Goal: Task Accomplishment & Management: Manage account settings

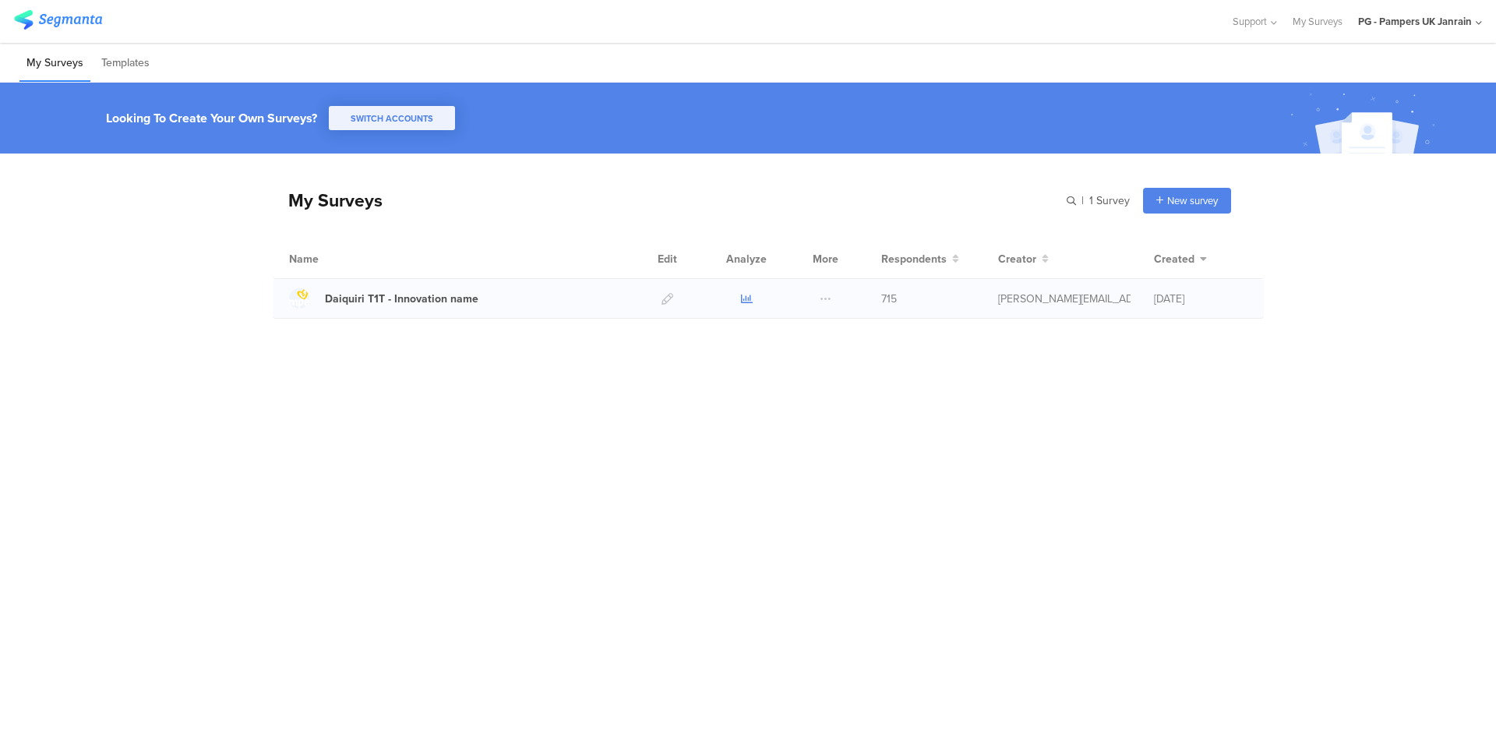
click at [749, 294] on icon at bounding box center [747, 299] width 12 height 12
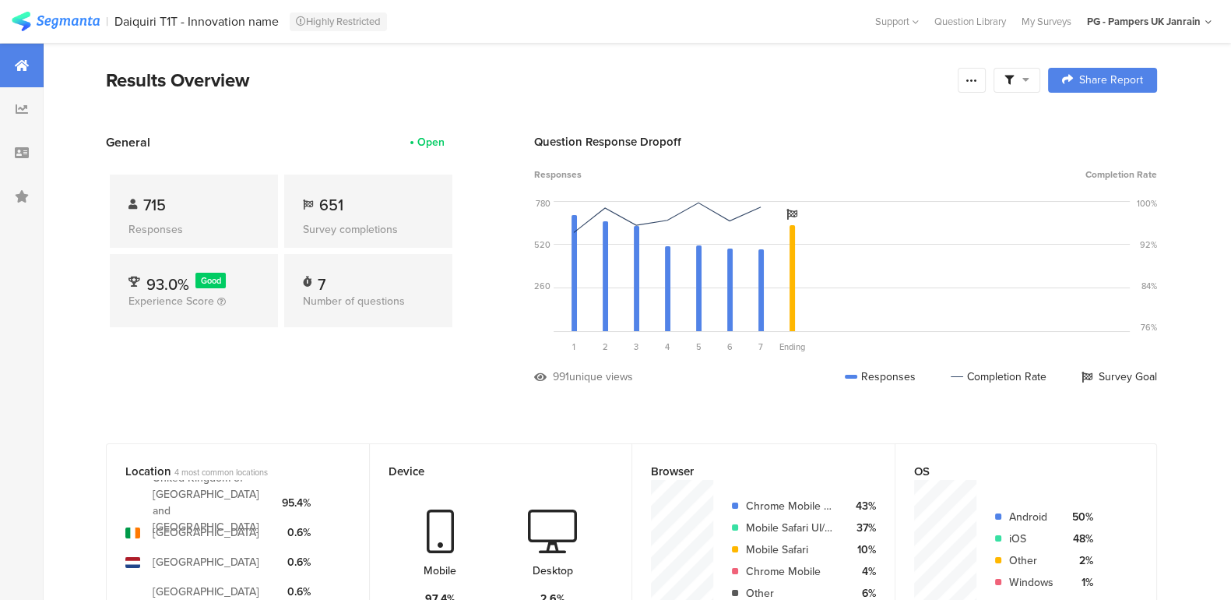
drag, startPoint x: 1424, startPoint y: 4, endPoint x: 695, endPoint y: 69, distance: 731.9
click at [695, 69] on div "Results Overview" at bounding box center [528, 80] width 844 height 28
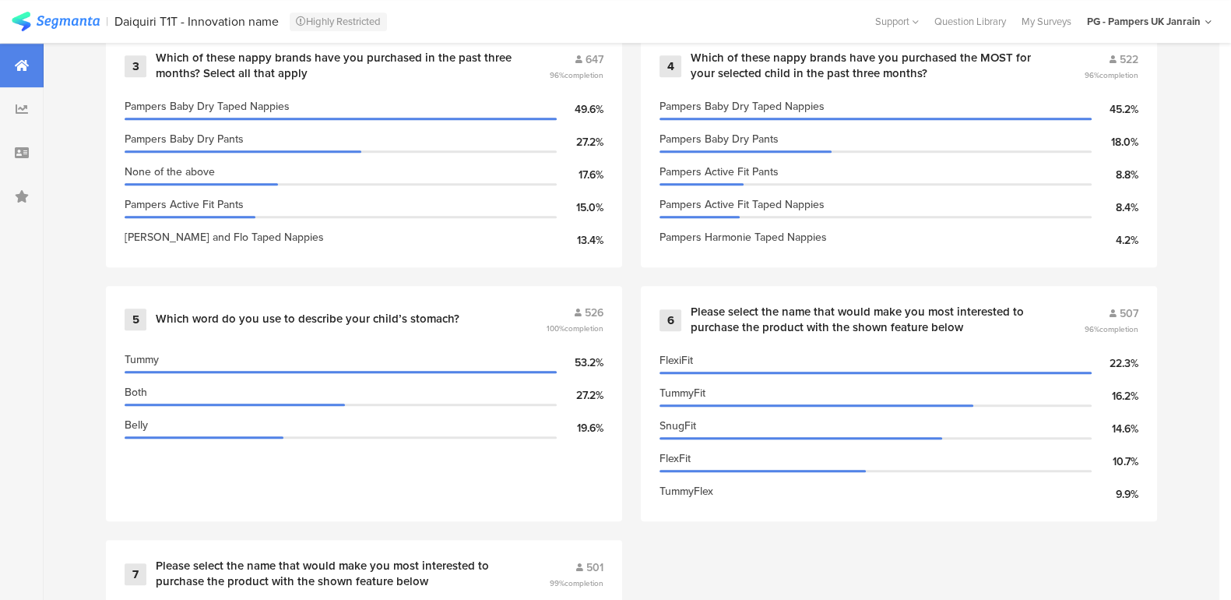
scroll to position [1071, 0]
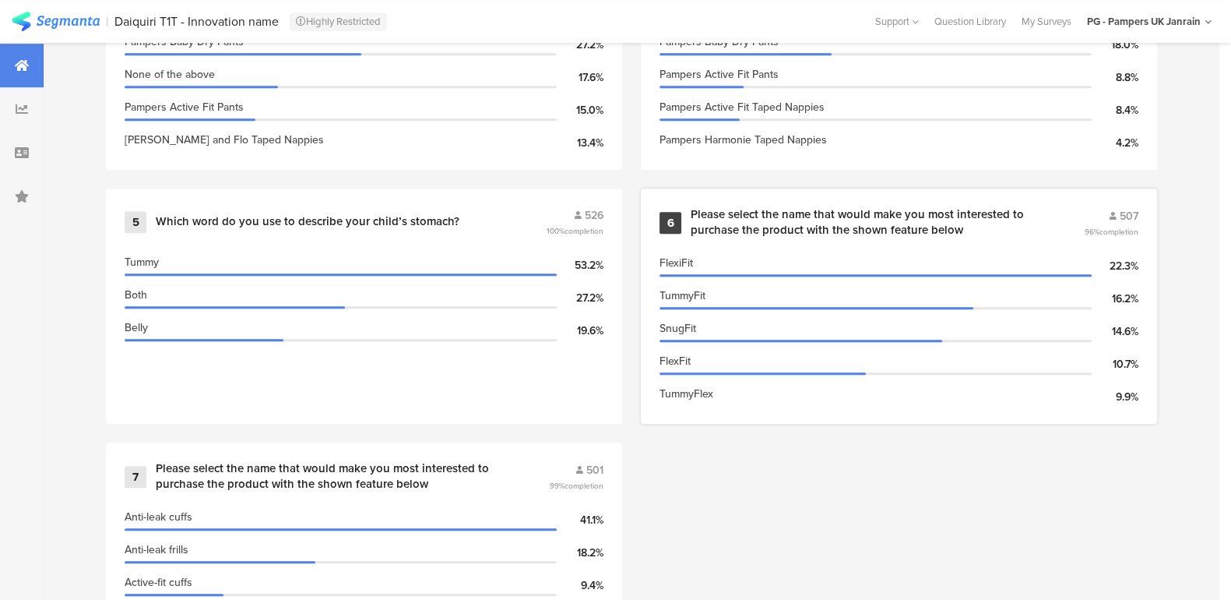
click at [770, 210] on div "Please select the name that would make you most interested to purchase the prod…" at bounding box center [869, 222] width 356 height 30
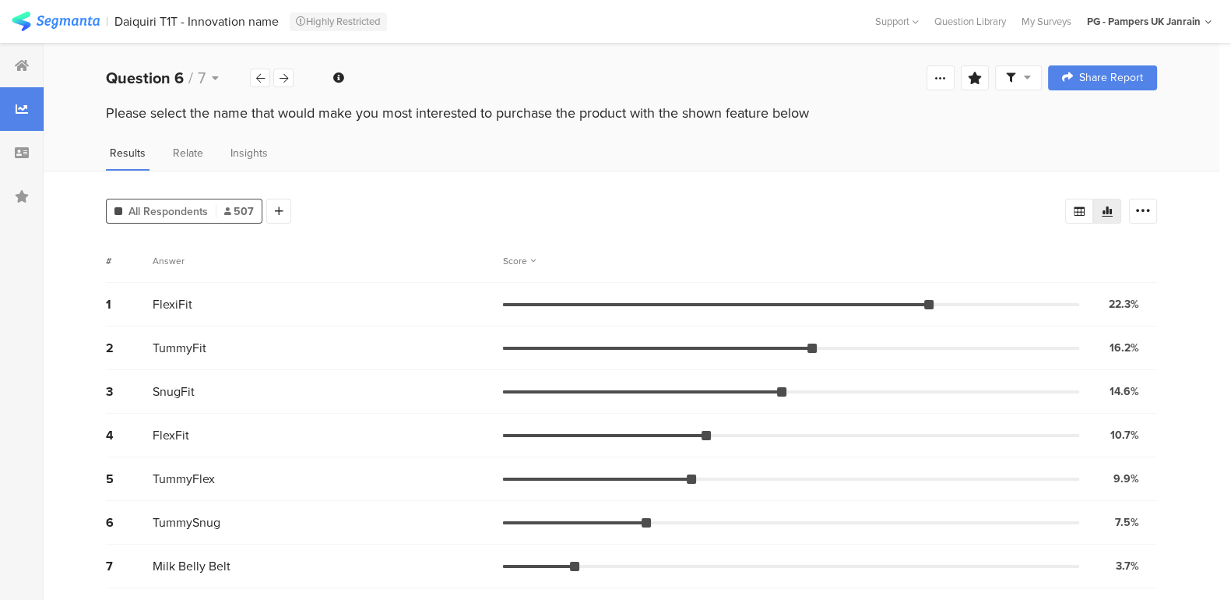
click at [167, 208] on span "All Respondents" at bounding box center [168, 211] width 79 height 16
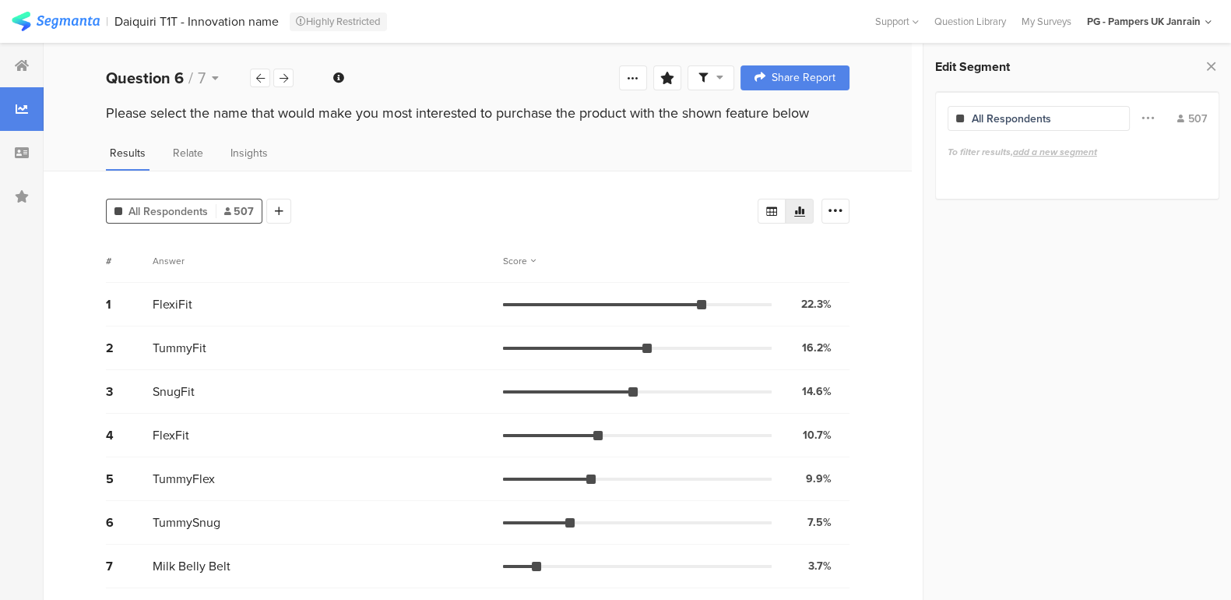
click at [1153, 114] on span at bounding box center [1148, 119] width 12 height 30
click at [1144, 114] on span at bounding box center [1148, 119] width 12 height 30
click at [1039, 123] on div "All Respondents" at bounding box center [1011, 119] width 79 height 16
click at [972, 115] on div "All Respondents" at bounding box center [1011, 119] width 79 height 16
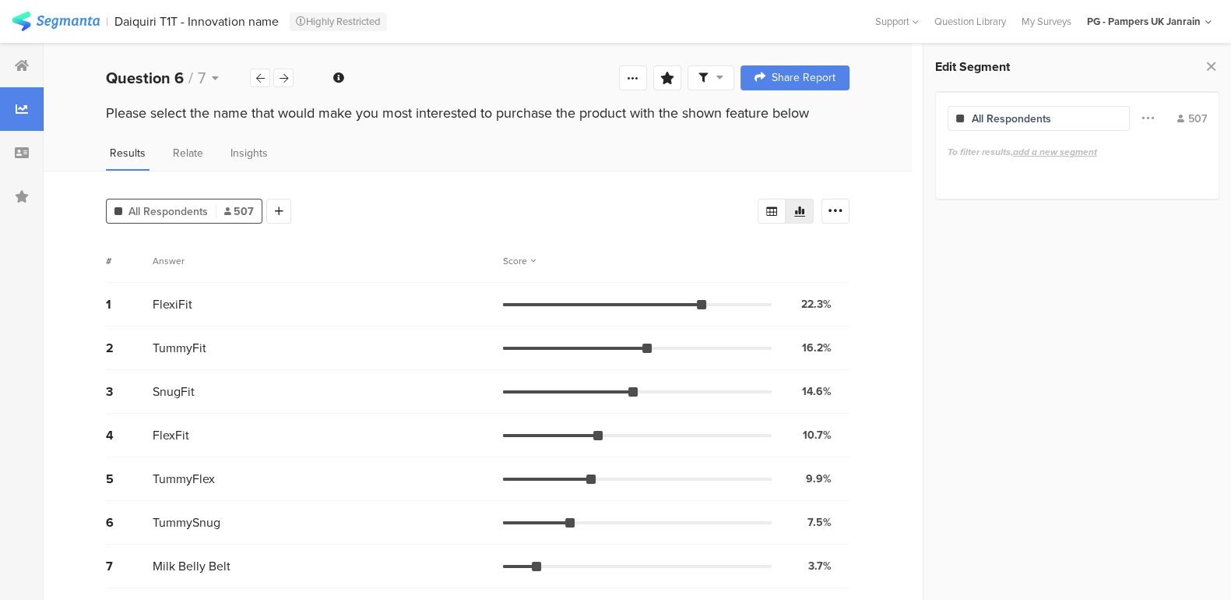
click at [1035, 146] on span "add a new segment" at bounding box center [1055, 152] width 84 height 14
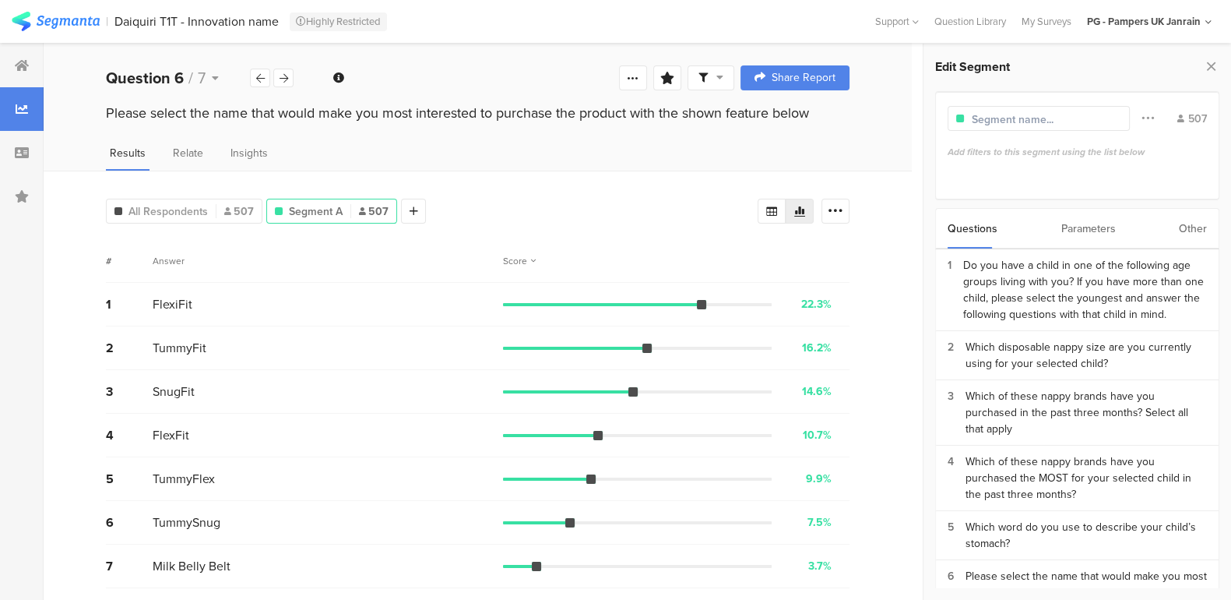
click at [995, 118] on input "text" at bounding box center [1040, 119] width 136 height 16
type input "B"
type input "Pampers BUMO"
click at [1056, 477] on div "Which of these nappy brands have you purchased the MOST for your selected child…" at bounding box center [1086, 477] width 241 height 49
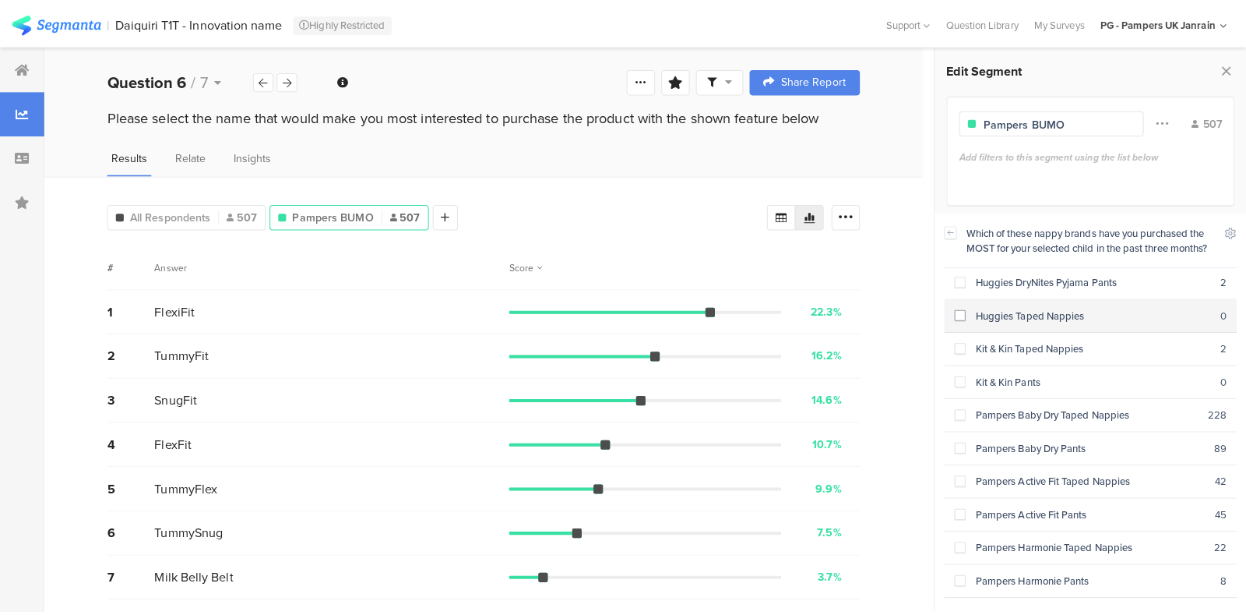
scroll to position [194, 0]
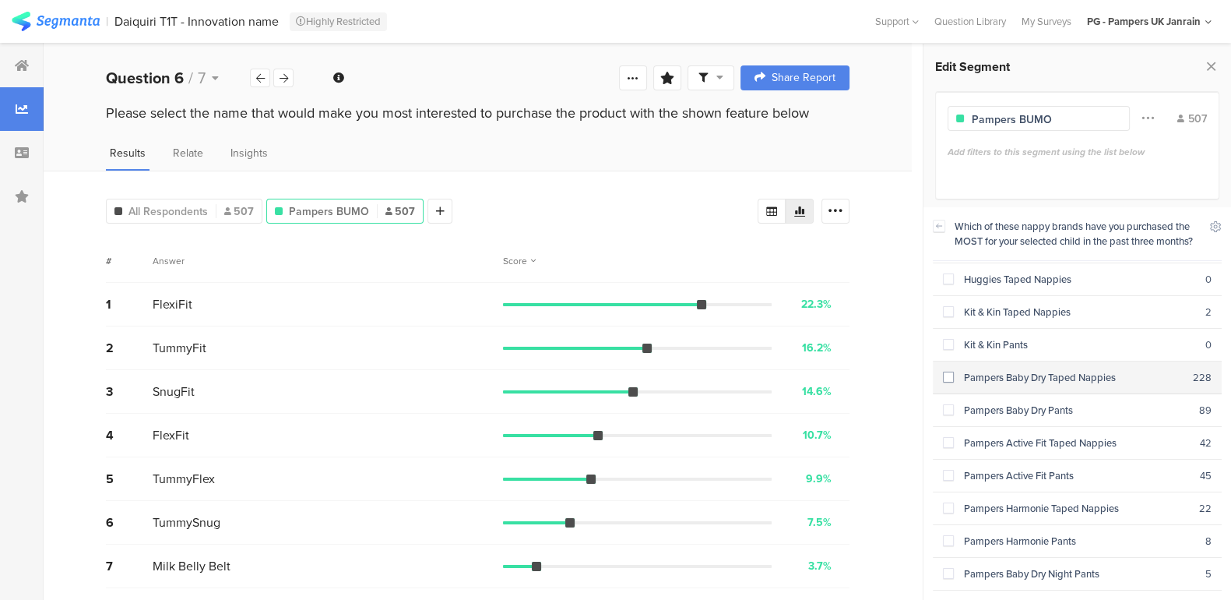
click at [943, 373] on span at bounding box center [948, 377] width 11 height 11
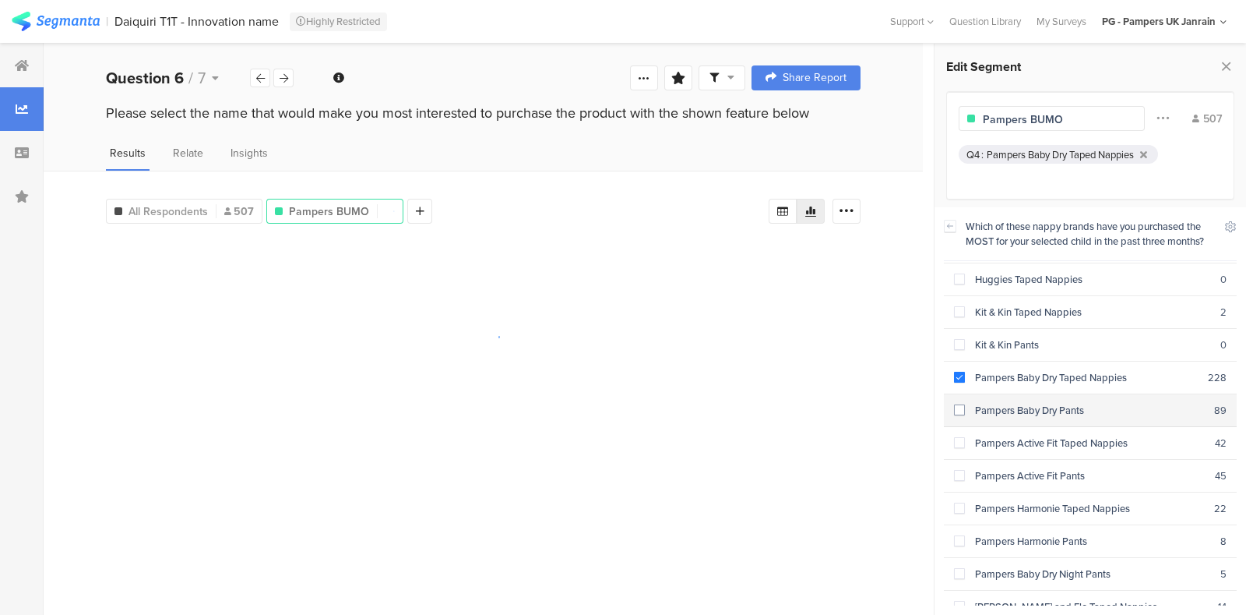
click at [964, 406] on span at bounding box center [959, 409] width 11 height 11
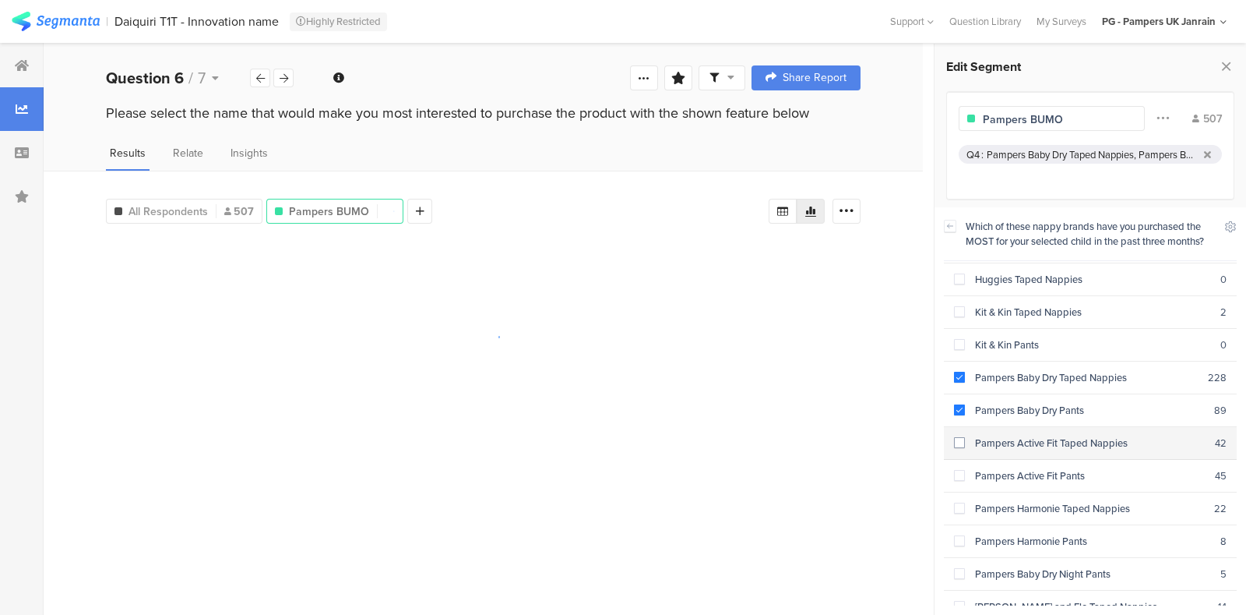
click at [959, 442] on span at bounding box center [959, 442] width 11 height 11
click at [955, 471] on span at bounding box center [959, 475] width 11 height 11
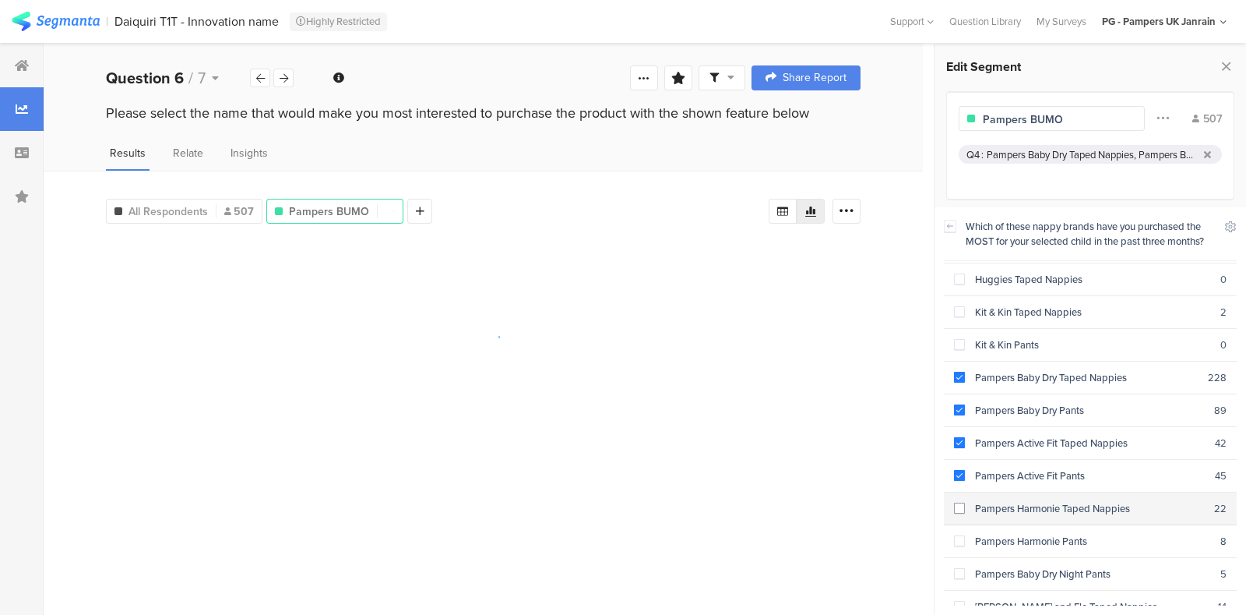
click at [961, 502] on span at bounding box center [959, 507] width 11 height 11
click at [964, 537] on span at bounding box center [959, 540] width 11 height 11
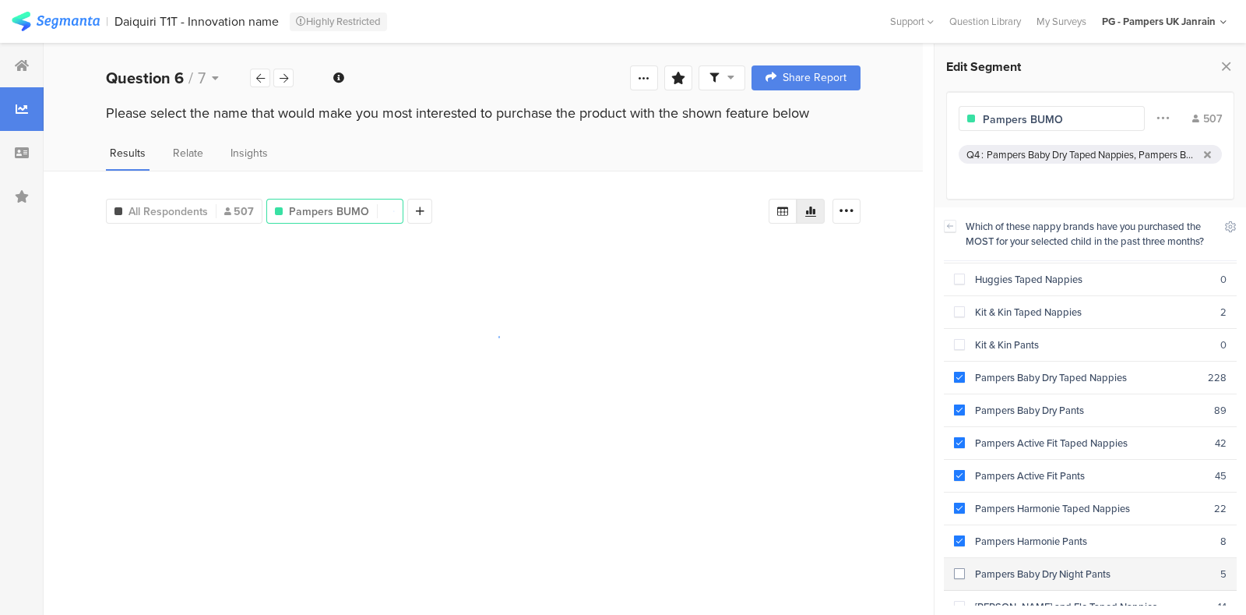
click at [964, 569] on span at bounding box center [959, 573] width 11 height 11
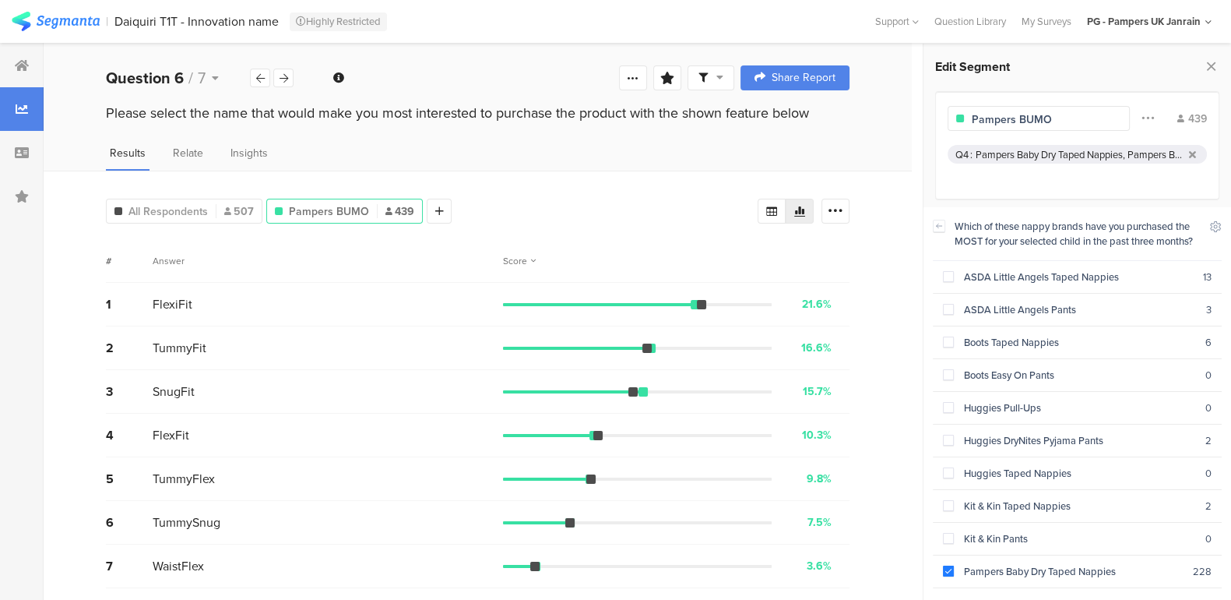
click at [763, 133] on div "Please select the name that would make you most interested to purchase the prod…" at bounding box center [478, 128] width 869 height 50
click at [1146, 121] on icon at bounding box center [1148, 117] width 12 height 20
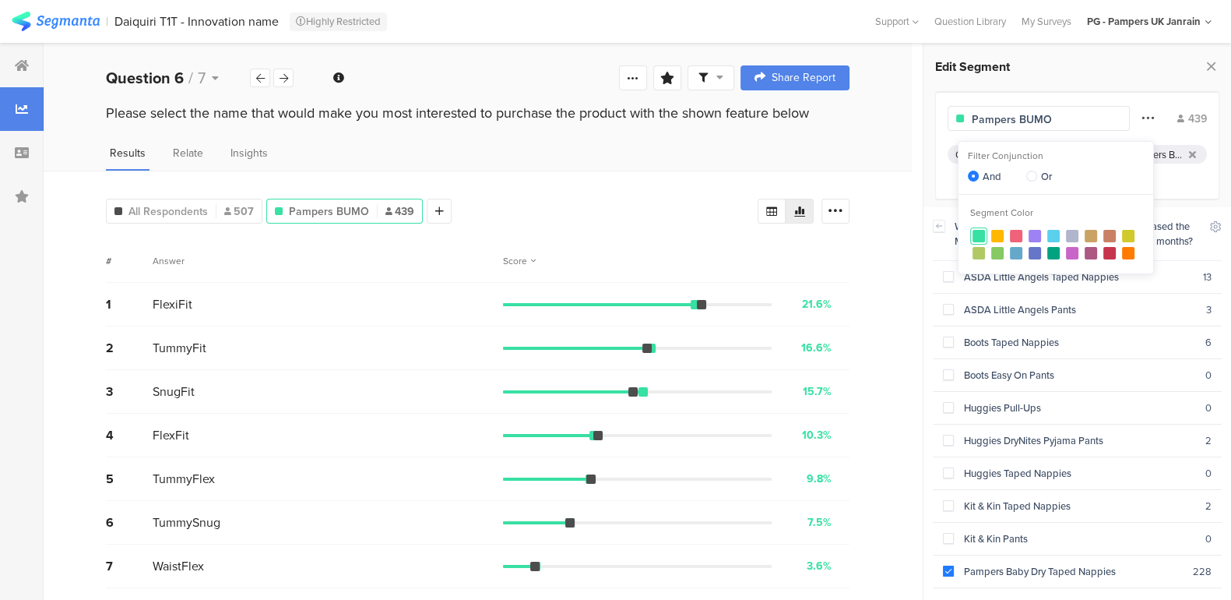
click at [1146, 121] on icon at bounding box center [1148, 117] width 12 height 20
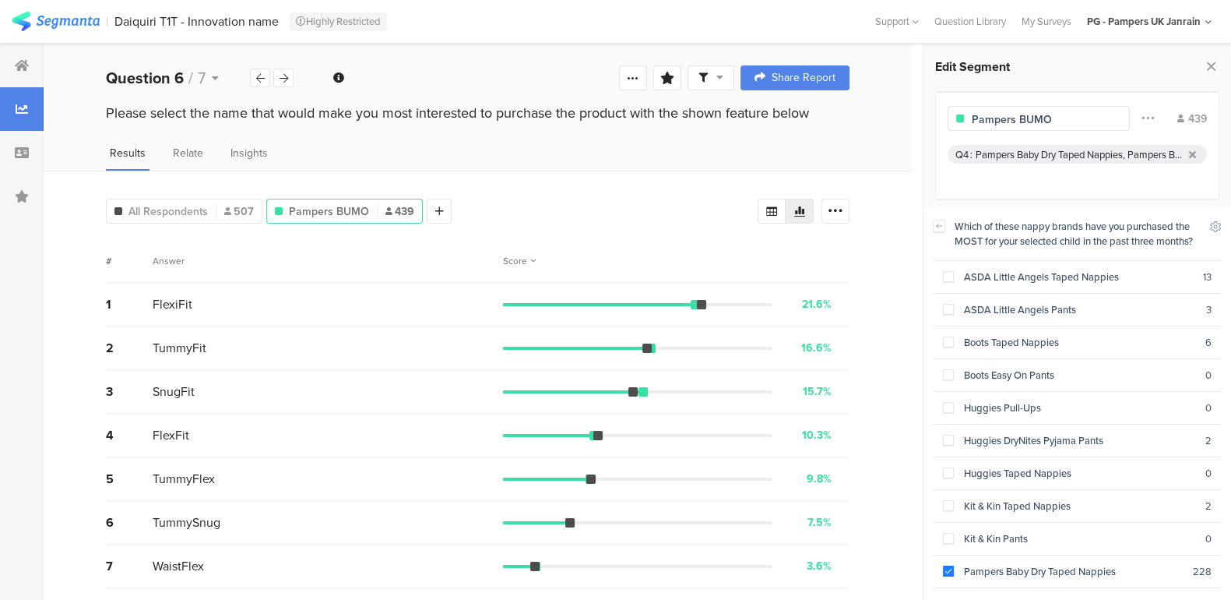
click at [1006, 121] on input "Pampers BUMO" at bounding box center [1040, 119] width 136 height 16
click at [1002, 180] on div "Q4 : Pampers Baby Dry Taped Nappies, Pampers Baby Dry Pants, Pampers Active Fit…" at bounding box center [1077, 166] width 259 height 43
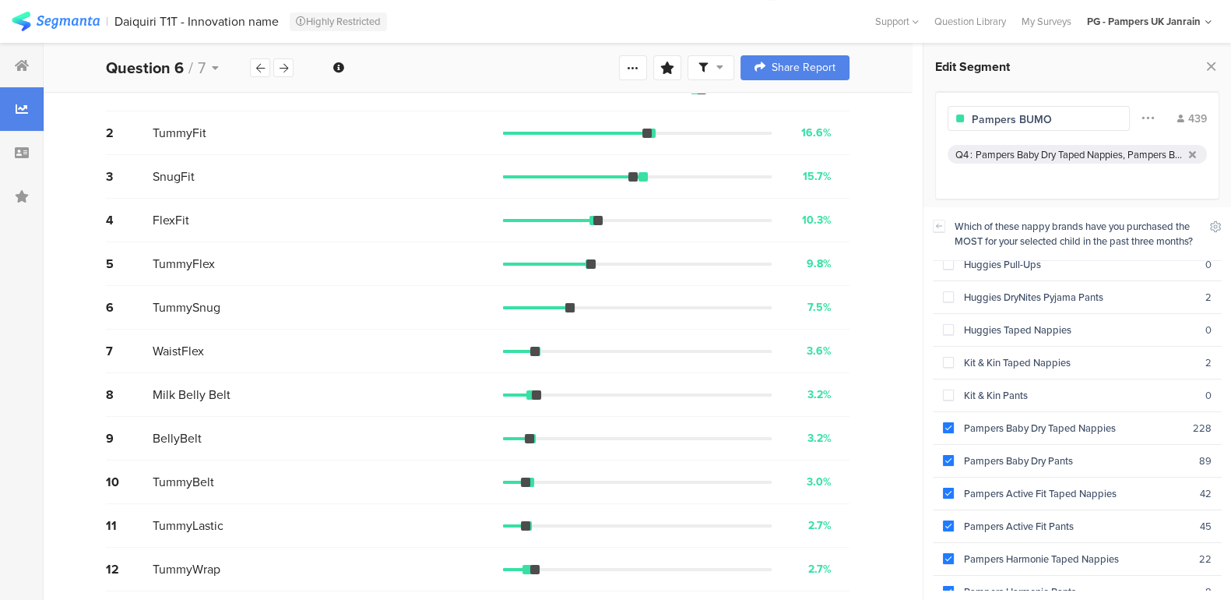
scroll to position [449, 0]
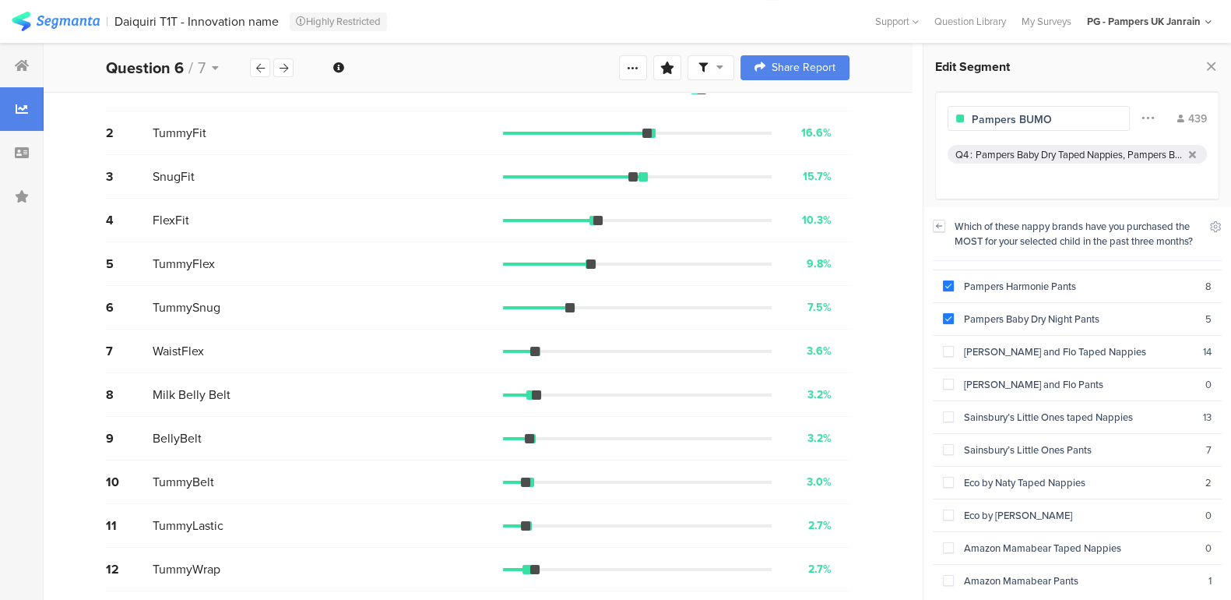
click at [936, 228] on icon at bounding box center [939, 226] width 11 height 12
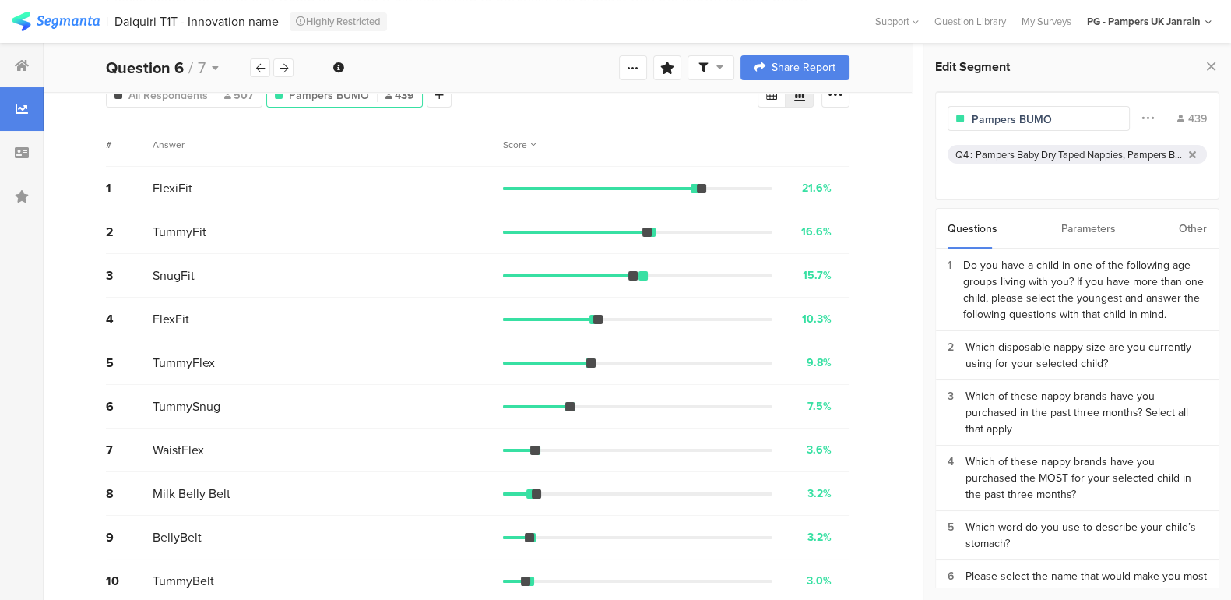
scroll to position [0, 0]
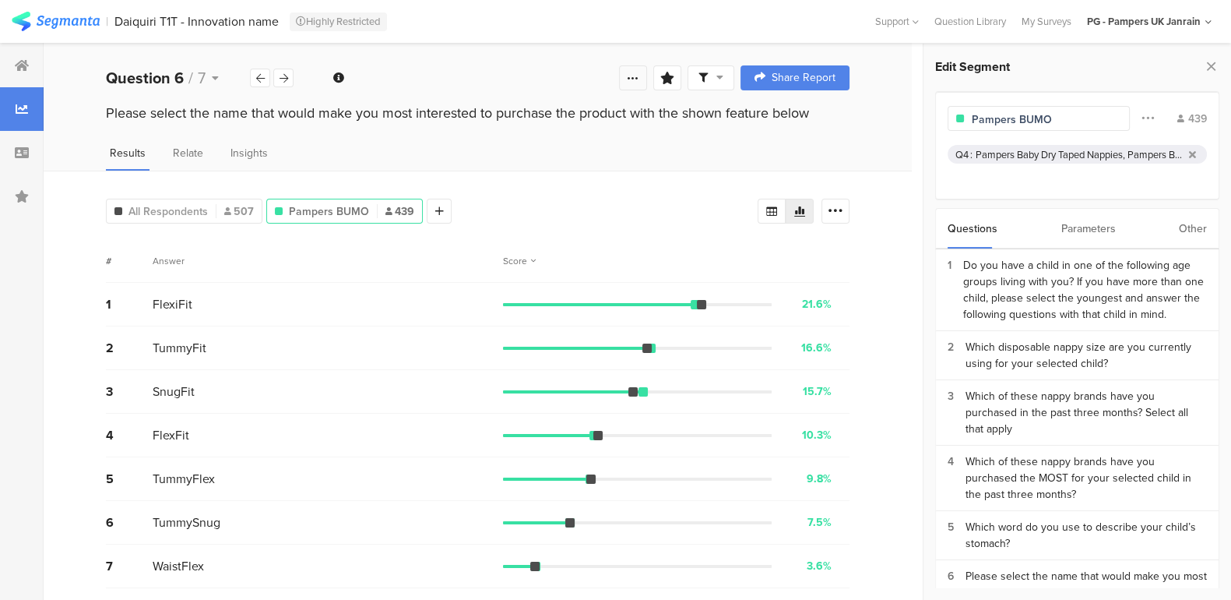
click at [640, 79] on icon at bounding box center [633, 78] width 12 height 12
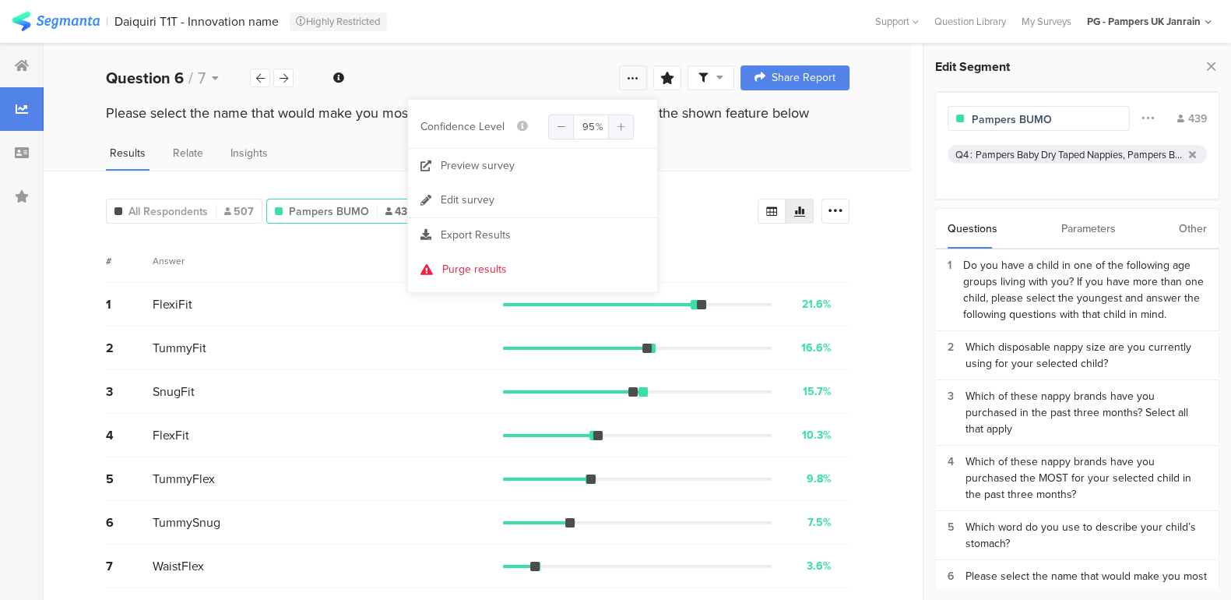
click at [640, 79] on icon at bounding box center [633, 78] width 12 height 12
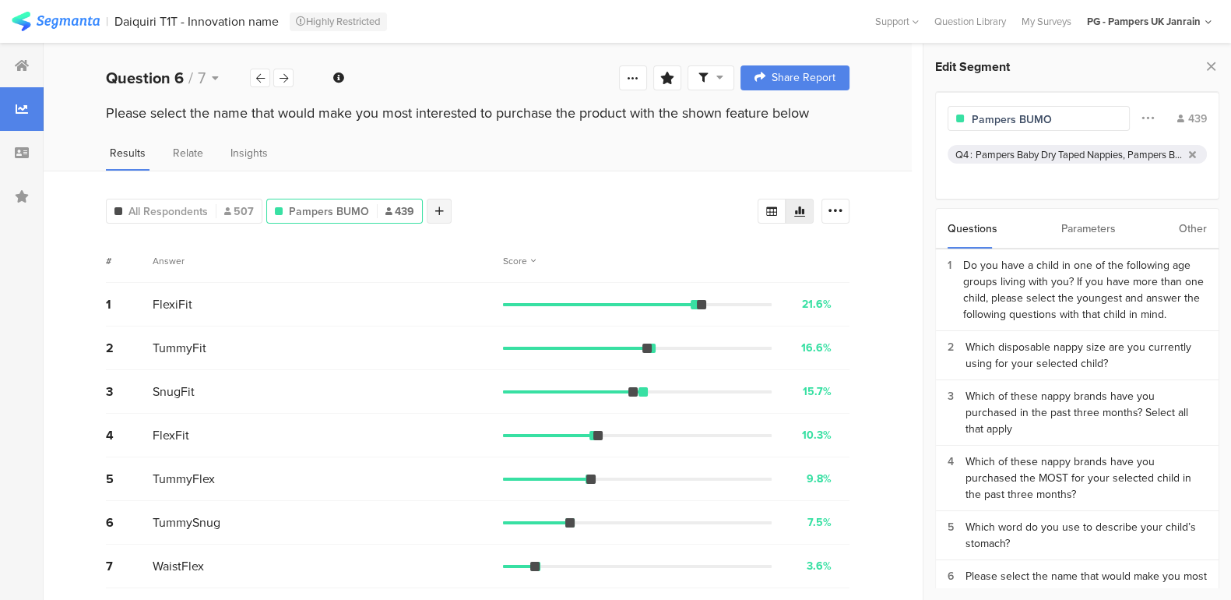
click at [438, 208] on icon at bounding box center [439, 211] width 9 height 11
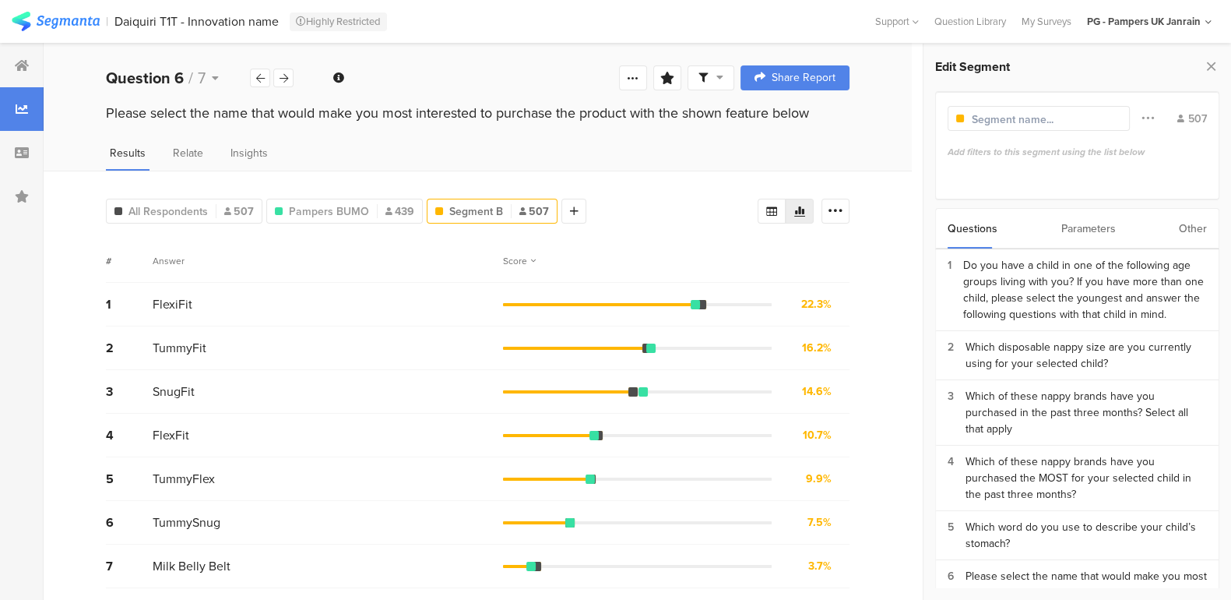
click at [981, 118] on input "text" at bounding box center [1040, 119] width 136 height 16
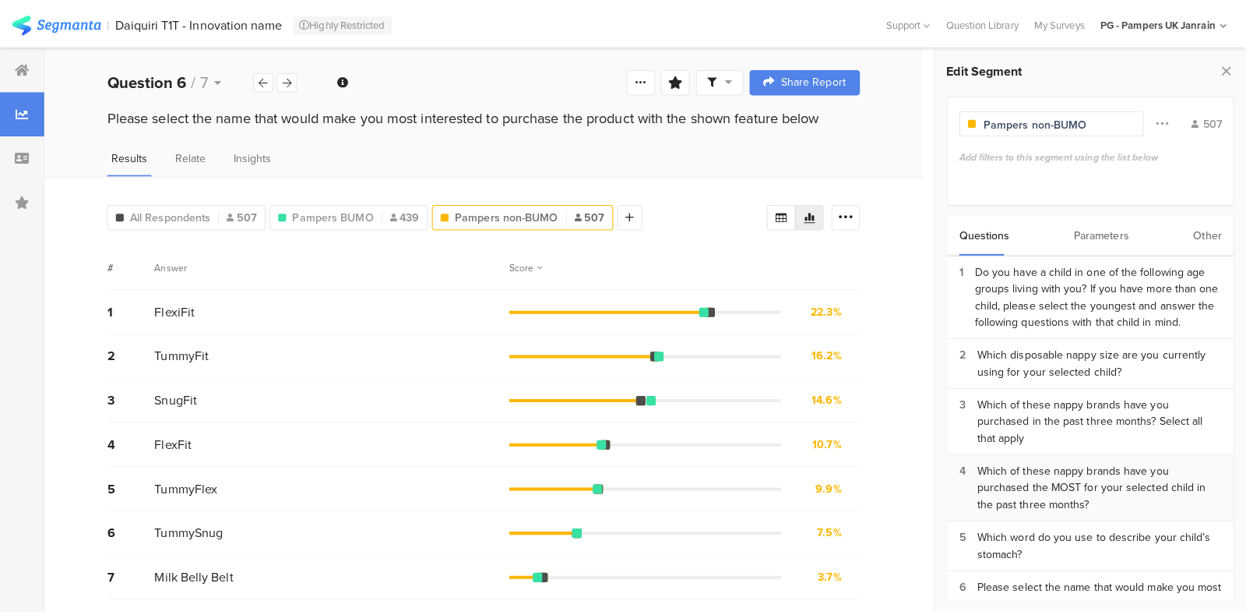
scroll to position [97, 0]
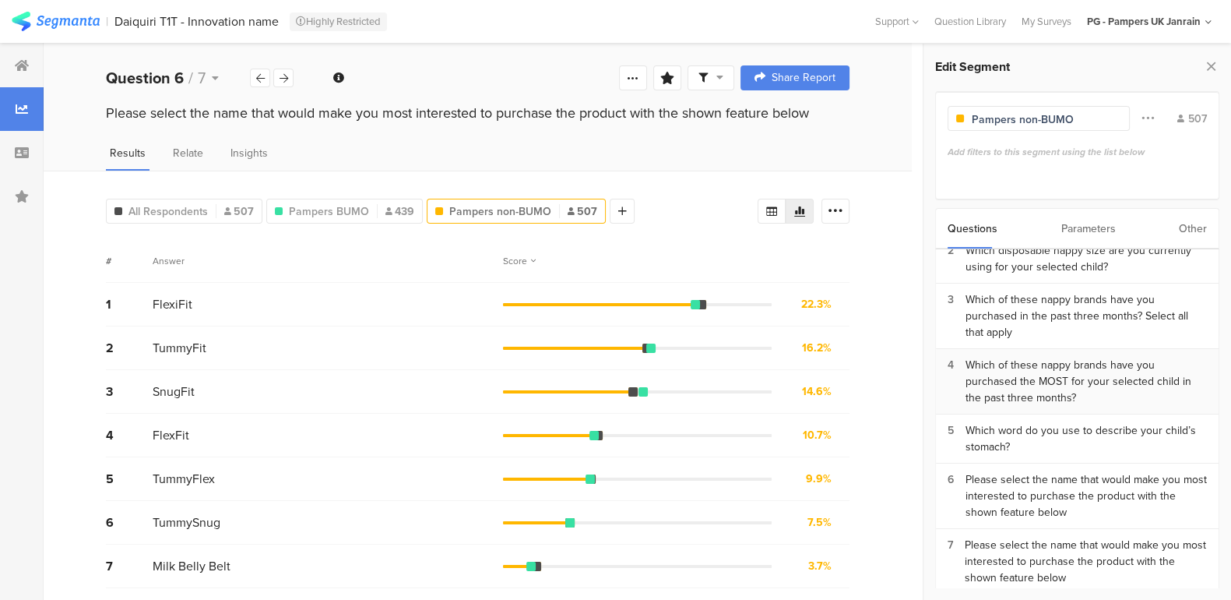
type input "Pampers non-BUMO"
click at [1014, 364] on div "Which of these nappy brands have you purchased the MOST for your selected child…" at bounding box center [1086, 381] width 241 height 49
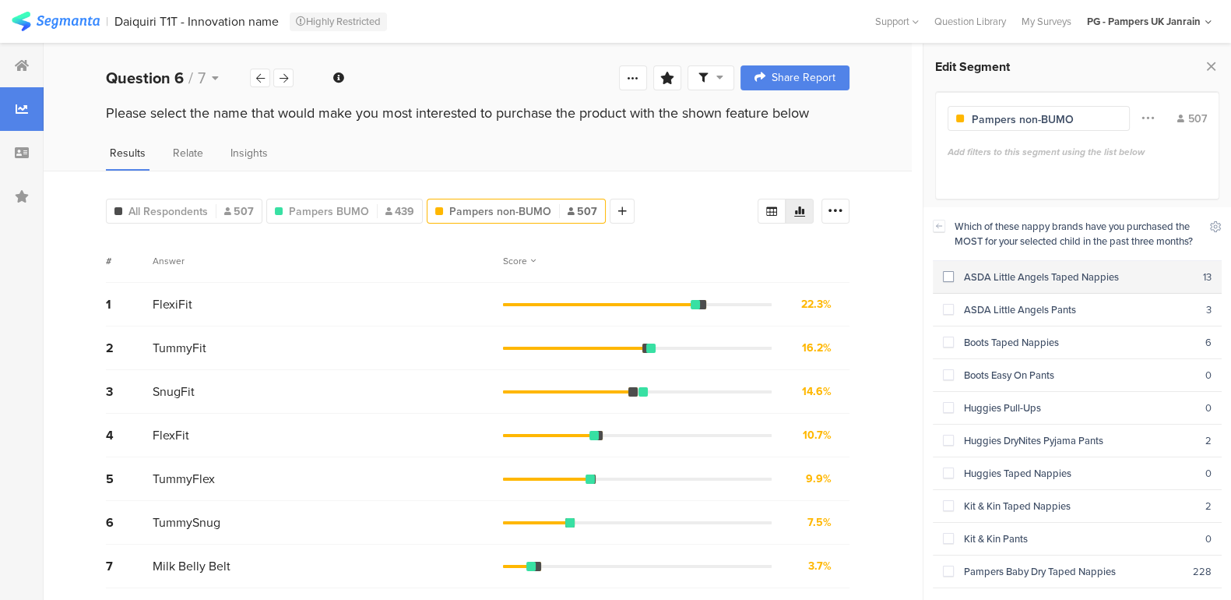
click at [954, 275] on div "ASDA Little Angels Taped Nappies" at bounding box center [1078, 277] width 249 height 15
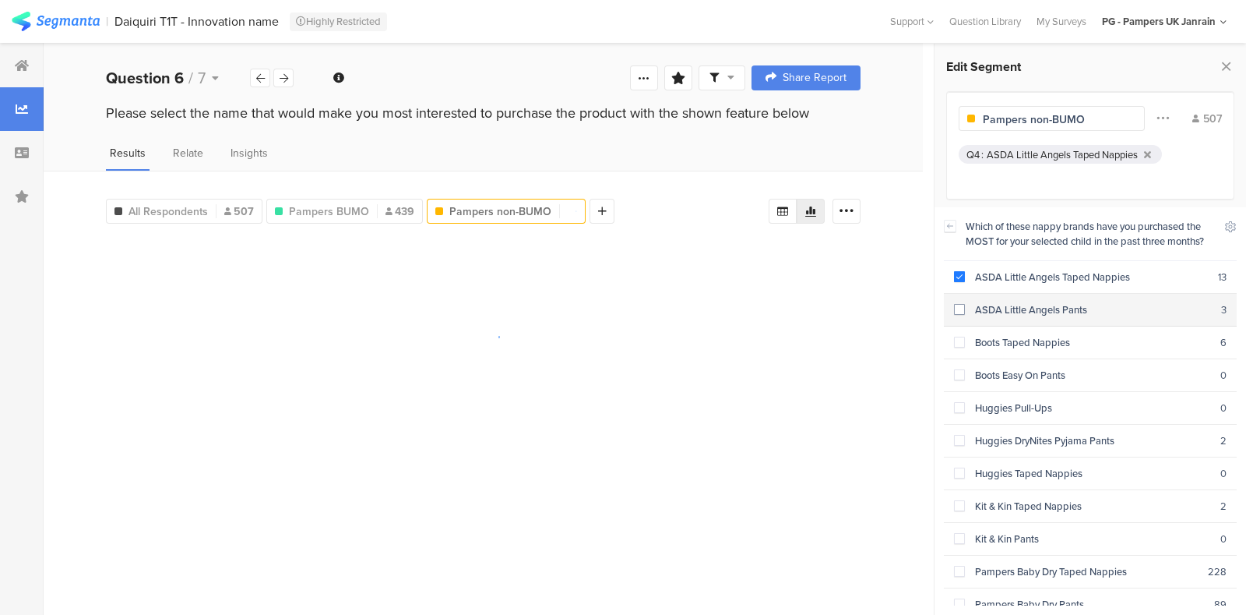
click at [962, 308] on span at bounding box center [959, 309] width 11 height 11
click at [964, 341] on span at bounding box center [959, 342] width 11 height 11
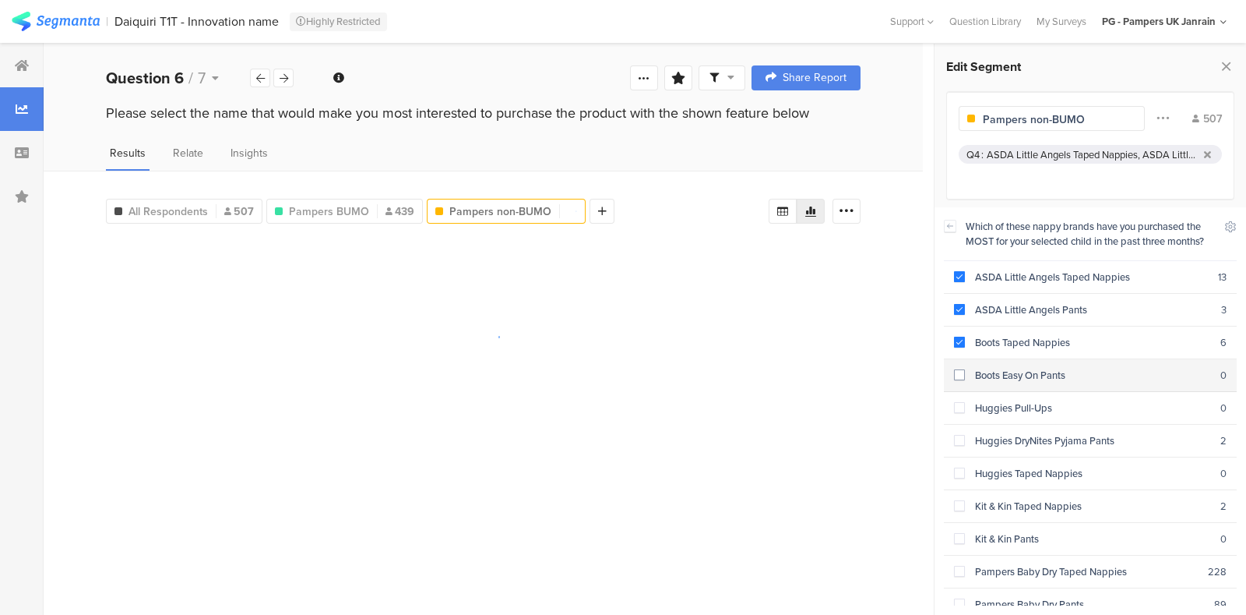
click at [959, 372] on span at bounding box center [959, 374] width 11 height 11
click at [960, 404] on span at bounding box center [959, 407] width 11 height 11
click at [962, 442] on span at bounding box center [959, 440] width 11 height 11
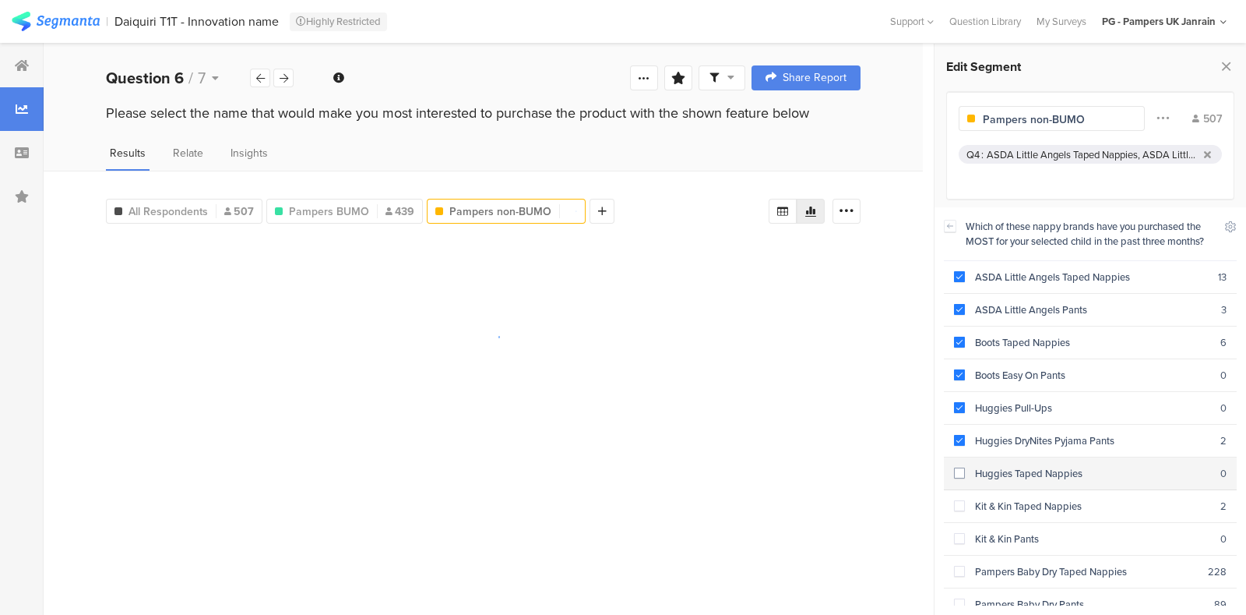
click at [962, 470] on span at bounding box center [959, 472] width 11 height 11
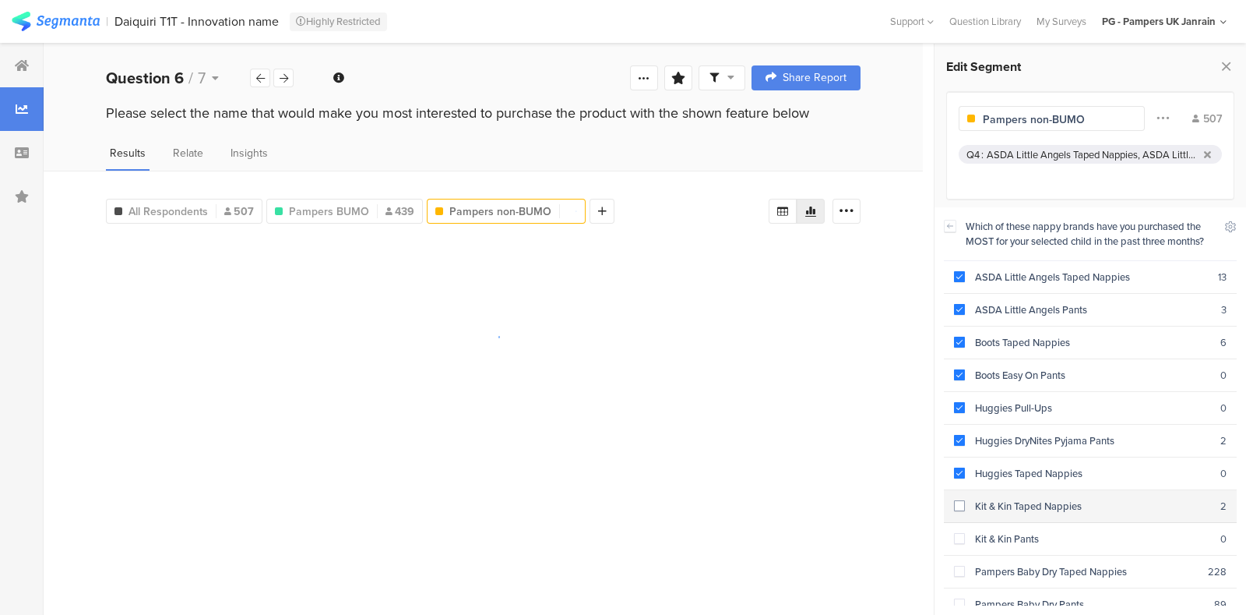
click at [961, 505] on span at bounding box center [959, 505] width 11 height 11
click at [957, 539] on span at bounding box center [959, 538] width 11 height 11
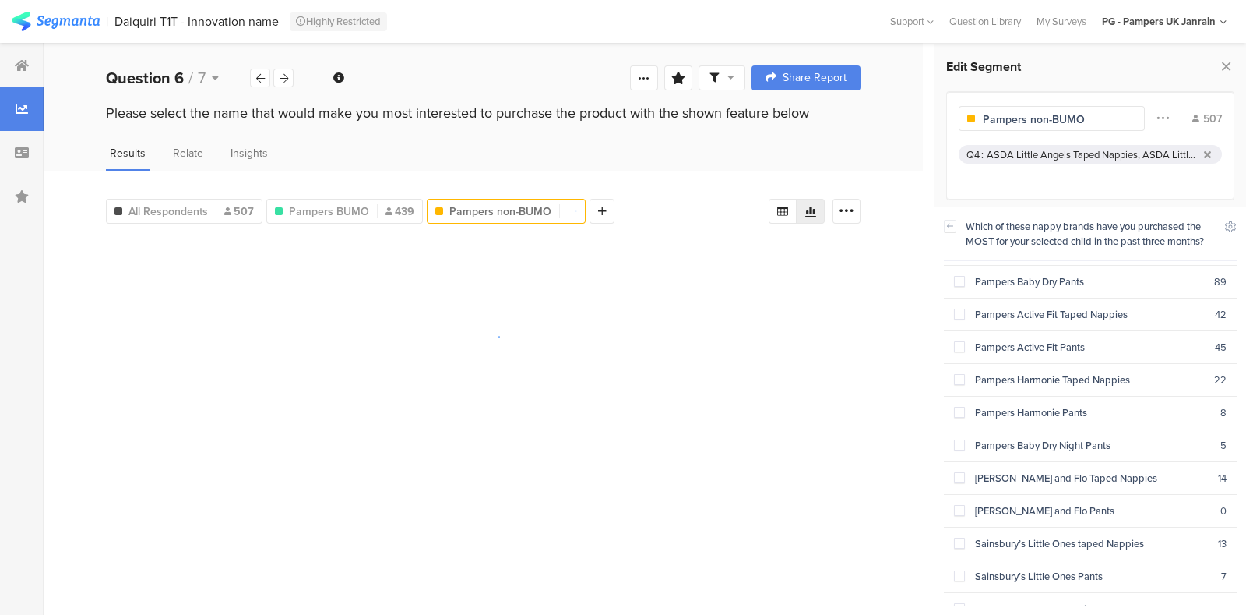
scroll to position [389, 0]
click at [957, 410] on section "Fred and Flo Taped Nappies 14" at bounding box center [1090, 412] width 293 height 33
click at [960, 441] on span at bounding box center [959, 444] width 11 height 11
click at [960, 474] on span at bounding box center [959, 476] width 11 height 11
click at [961, 504] on span at bounding box center [959, 509] width 11 height 11
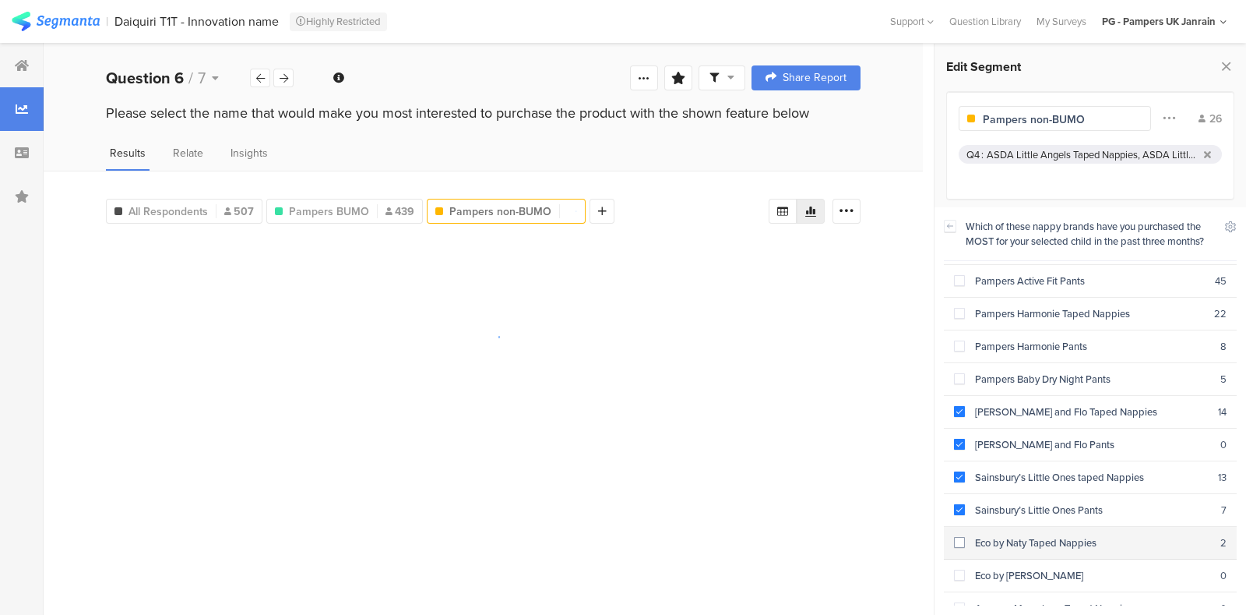
click at [963, 537] on span at bounding box center [959, 542] width 11 height 11
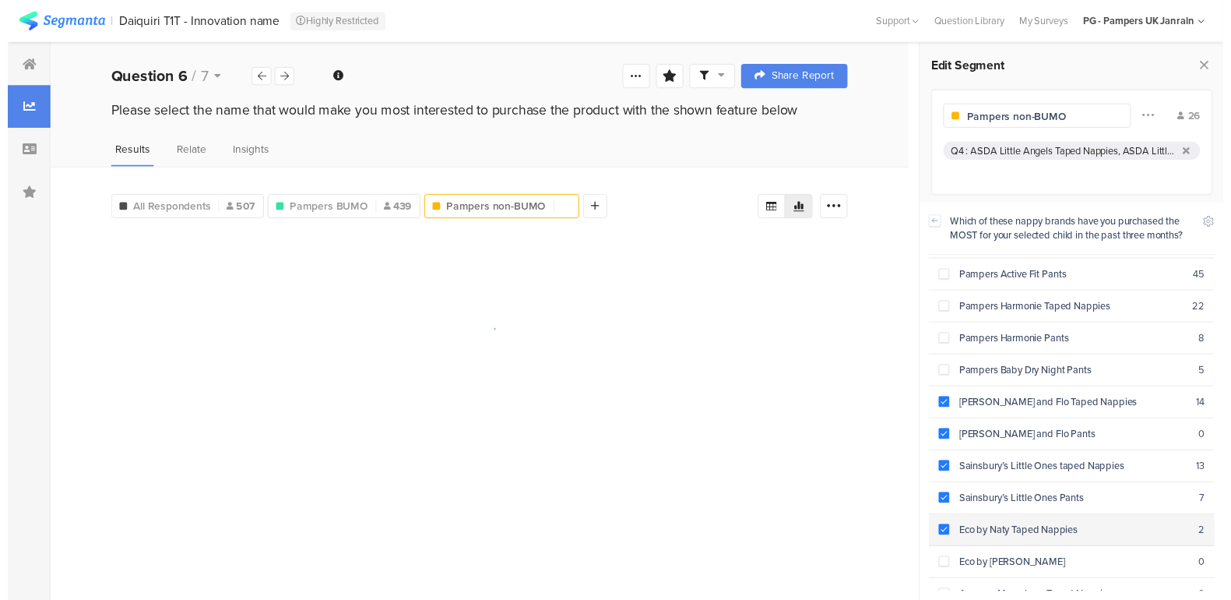
scroll to position [434, 0]
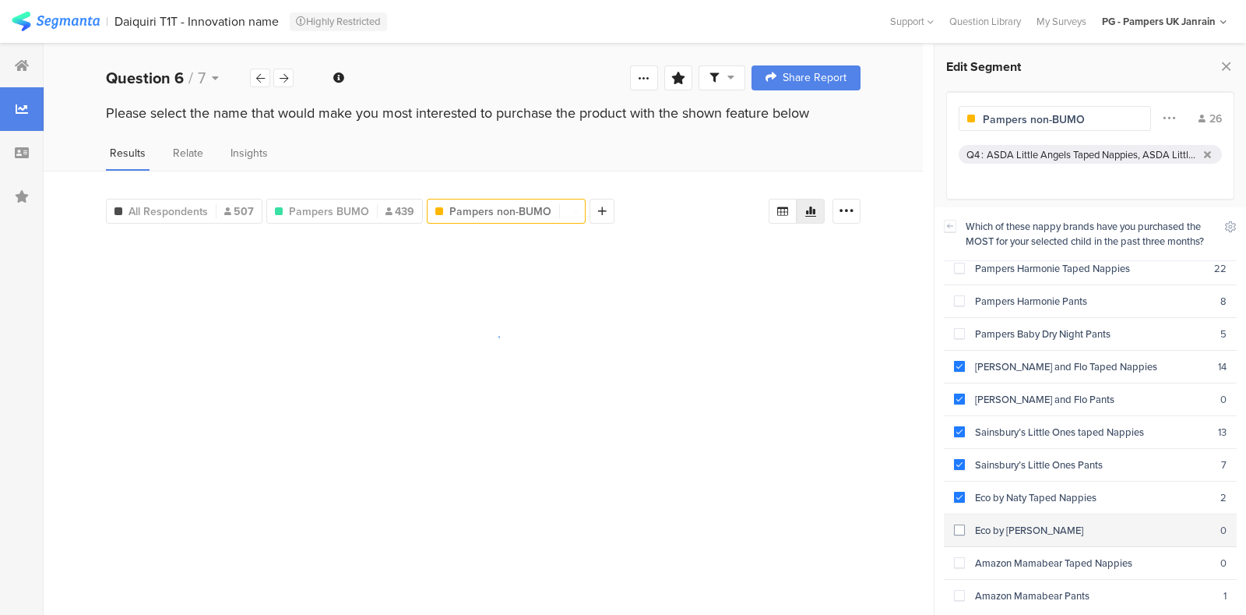
click at [957, 528] on span at bounding box center [959, 529] width 11 height 11
click at [959, 557] on span at bounding box center [959, 562] width 11 height 11
click at [963, 590] on span at bounding box center [959, 595] width 11 height 11
